Goal: Obtain resource: Obtain resource

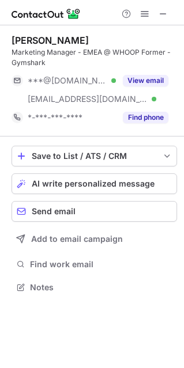
scroll to position [279, 183]
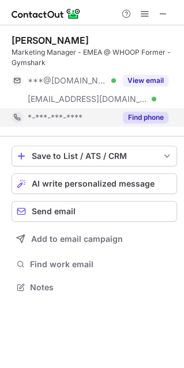
click at [131, 115] on button "Find phone" at bounding box center [146, 118] width 46 height 12
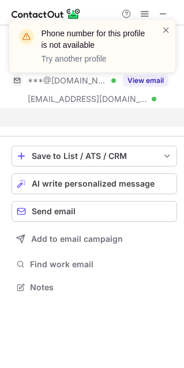
scroll to position [261, 183]
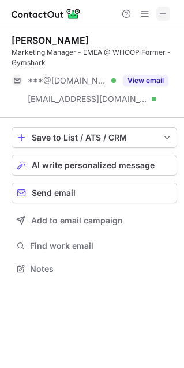
click at [164, 16] on span at bounding box center [163, 13] width 9 height 9
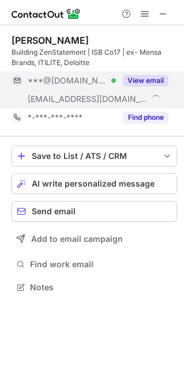
scroll to position [279, 183]
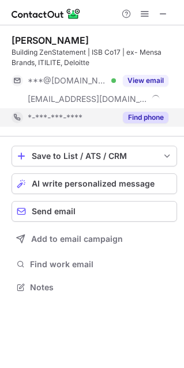
click at [144, 118] on button "Find phone" at bounding box center [146, 118] width 46 height 12
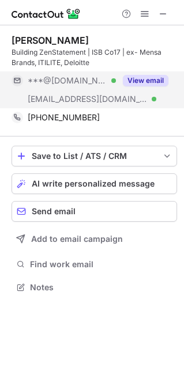
click at [148, 79] on button "View email" at bounding box center [146, 81] width 46 height 12
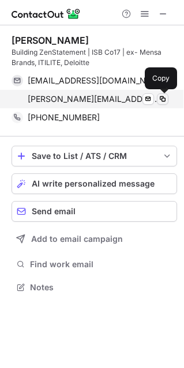
click at [161, 96] on span at bounding box center [162, 99] width 9 height 9
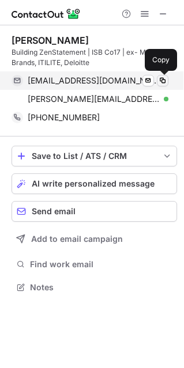
click at [160, 82] on span at bounding box center [162, 80] width 9 height 9
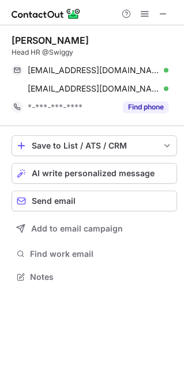
scroll to position [269, 183]
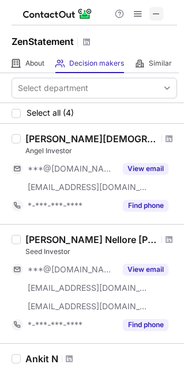
click at [157, 13] on span at bounding box center [156, 13] width 9 height 9
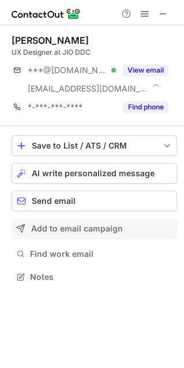
scroll to position [269, 183]
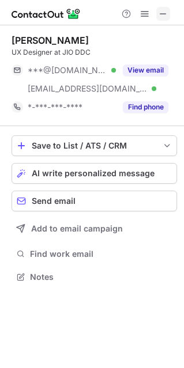
click at [162, 12] on span at bounding box center [163, 13] width 9 height 9
